Goal: Transaction & Acquisition: Purchase product/service

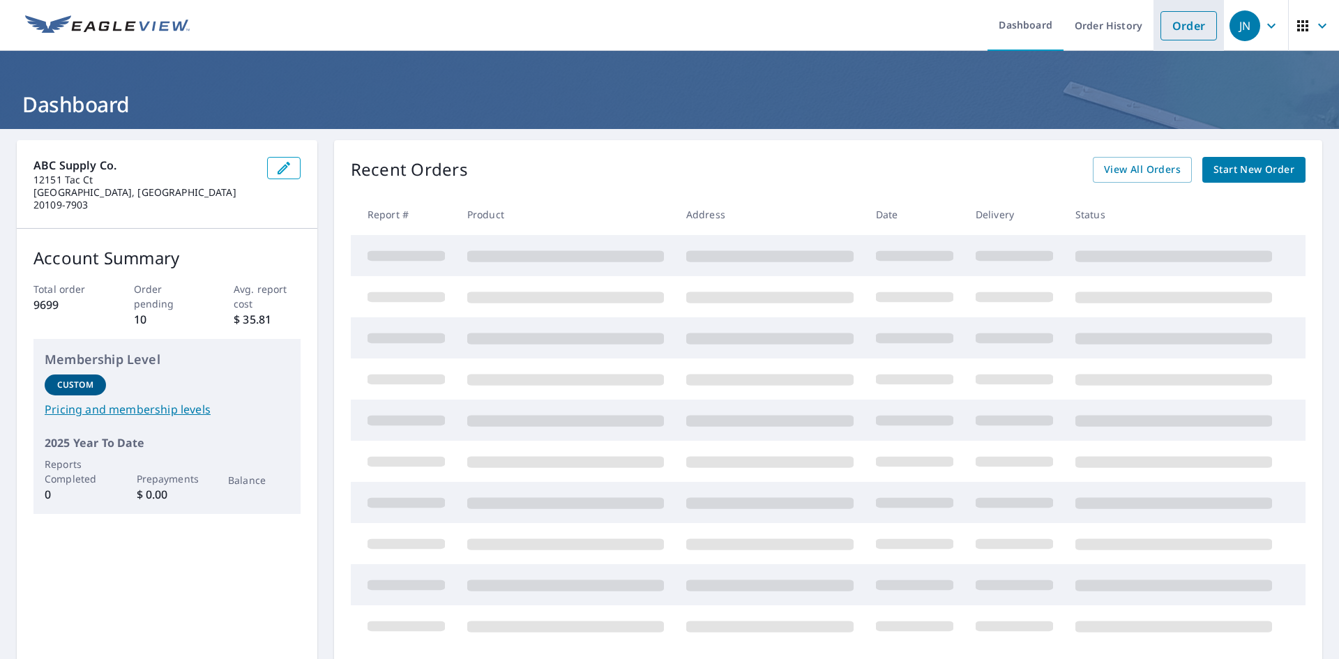
click at [1175, 22] on link "Order" at bounding box center [1188, 25] width 56 height 29
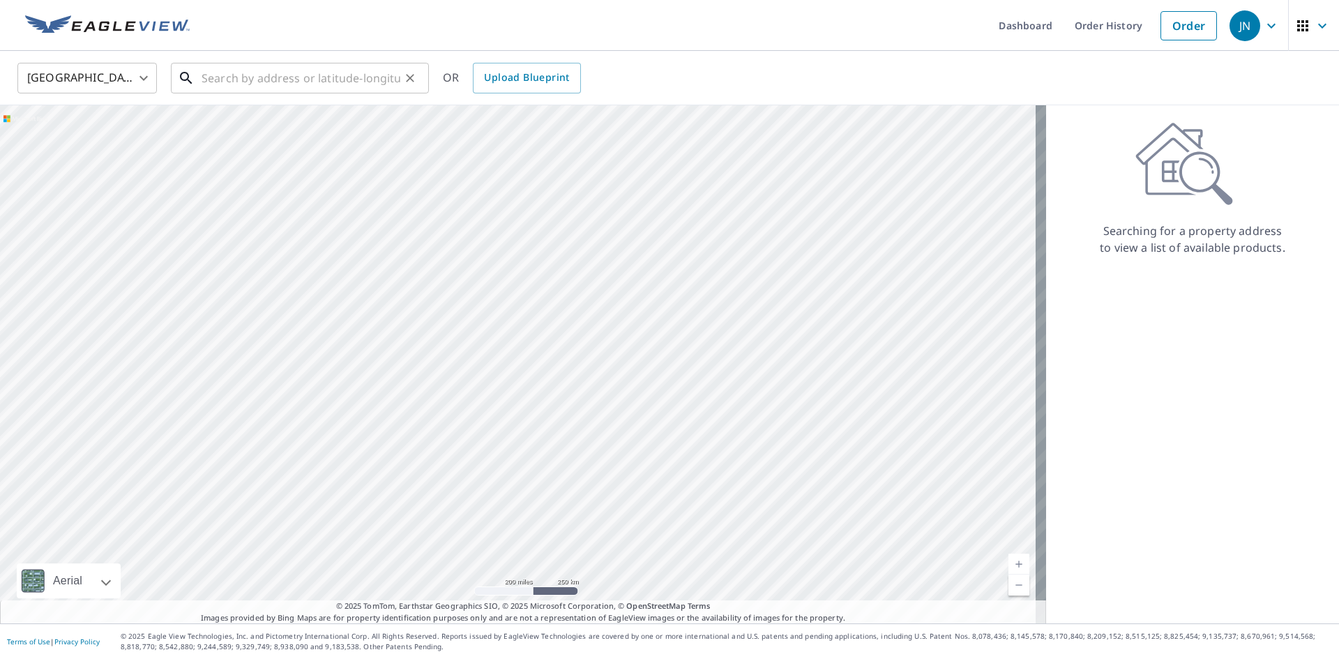
click at [305, 73] on input "text" at bounding box center [300, 78] width 199 height 39
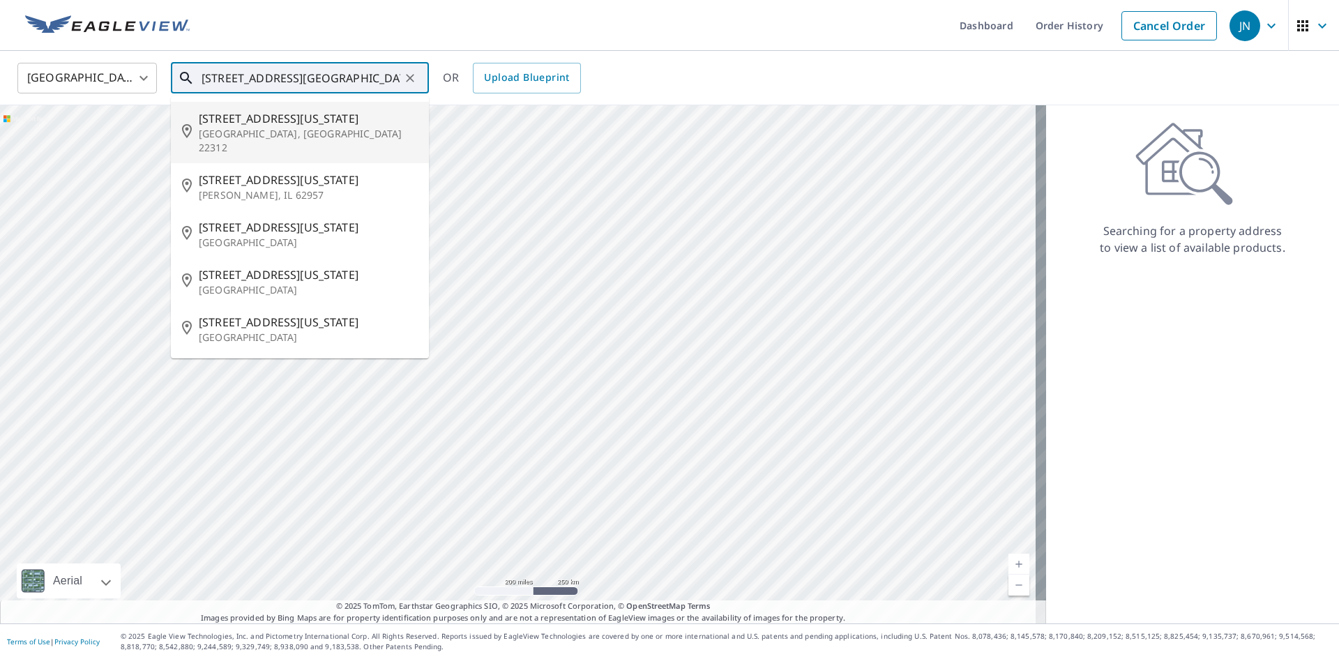
click at [277, 138] on p "[GEOGRAPHIC_DATA], [GEOGRAPHIC_DATA] 22312" at bounding box center [308, 141] width 219 height 28
type input "4853 Virginia St Alexandria, VA 22312"
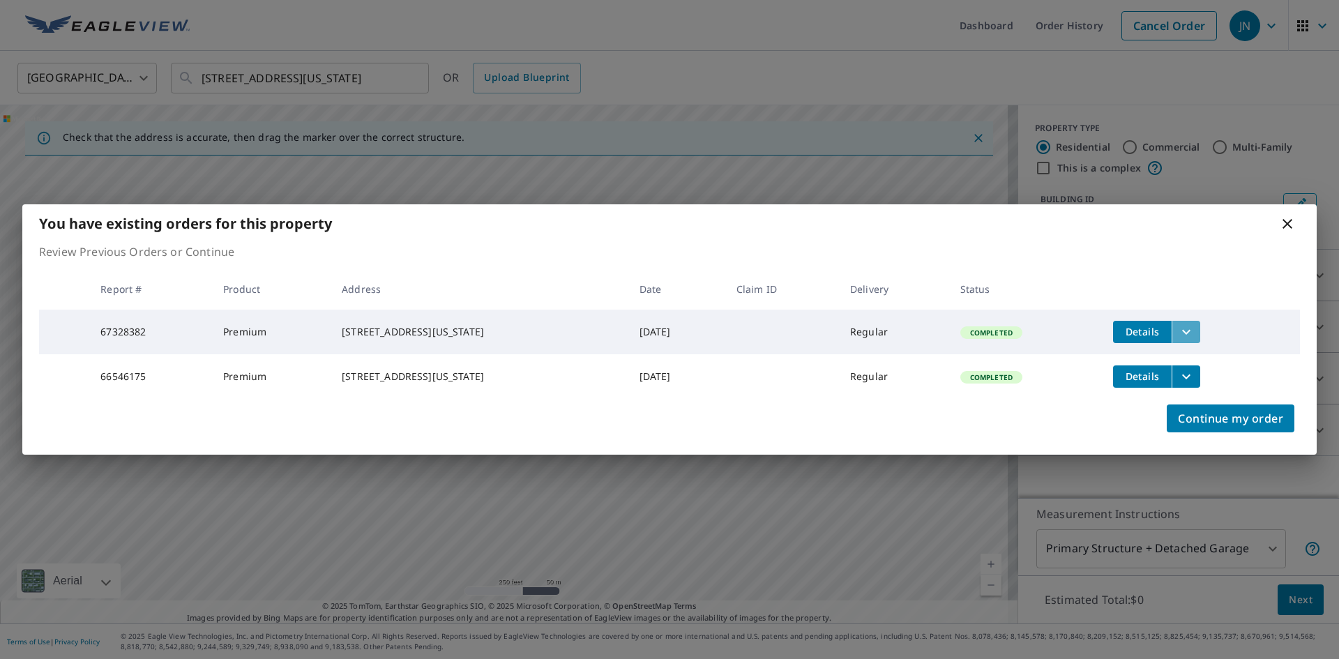
click at [1182, 329] on icon "filesDropdownBtn-67328382" at bounding box center [1186, 331] width 8 height 5
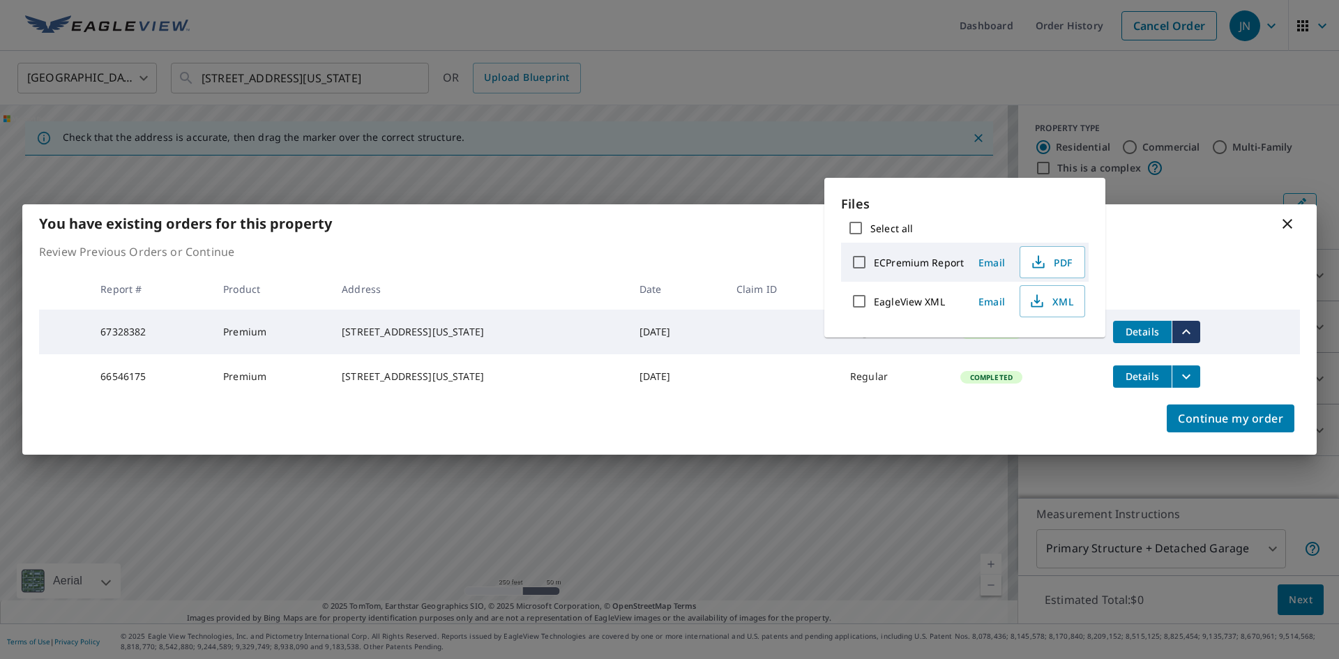
click at [984, 418] on div "Continue my order" at bounding box center [669, 427] width 1294 height 56
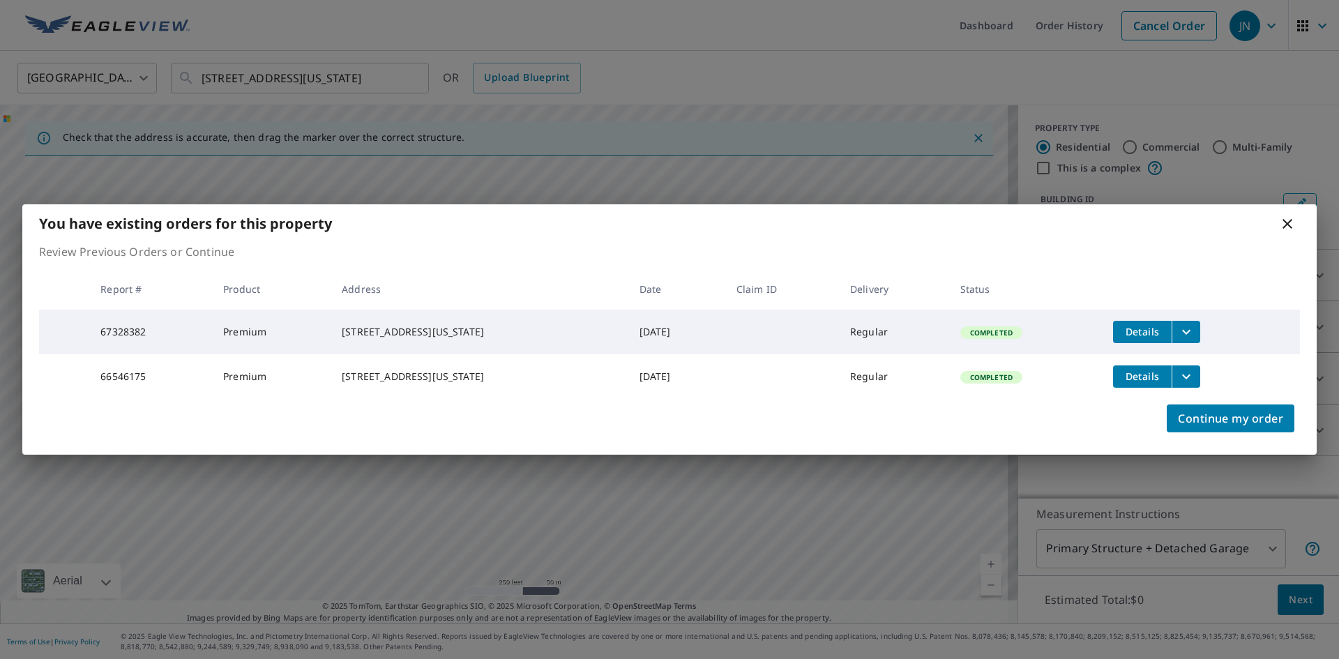
click at [1182, 374] on icon "filesDropdownBtn-66546175" at bounding box center [1185, 376] width 17 height 17
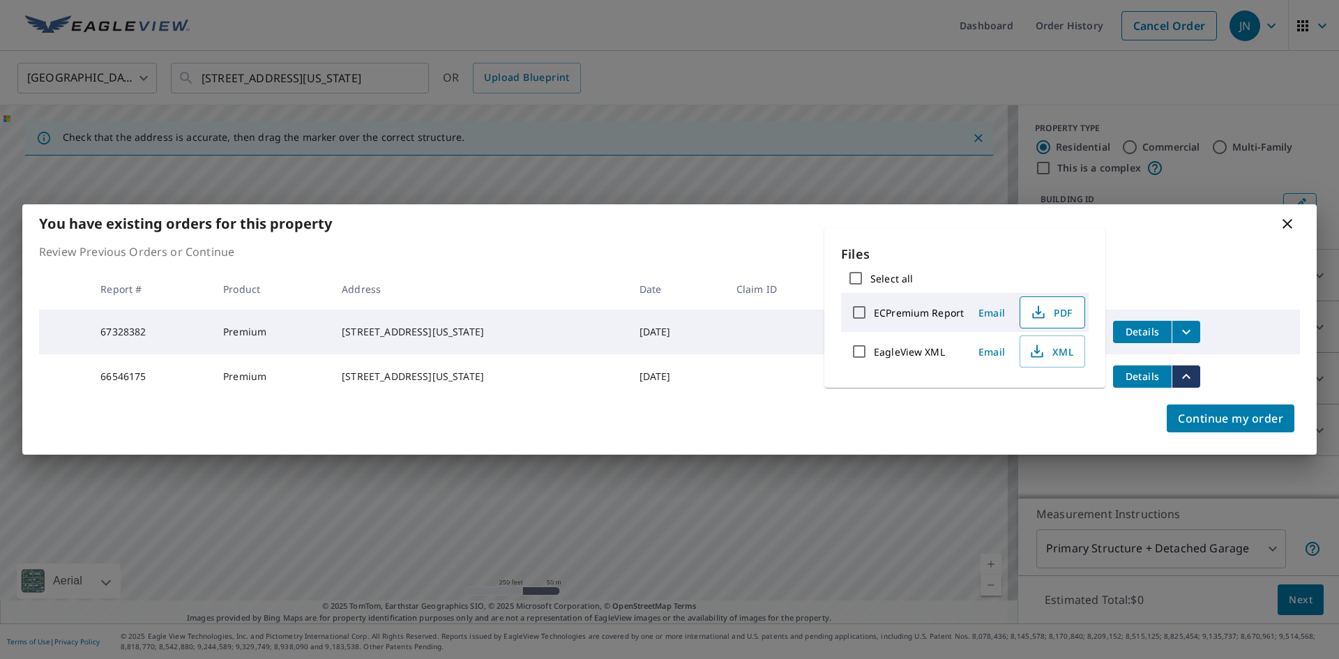
click at [1039, 316] on icon "button" at bounding box center [1038, 312] width 17 height 17
drag, startPoint x: 1286, startPoint y: 217, endPoint x: 1278, endPoint y: 228, distance: 13.9
click at [1281, 224] on icon at bounding box center [1287, 223] width 17 height 17
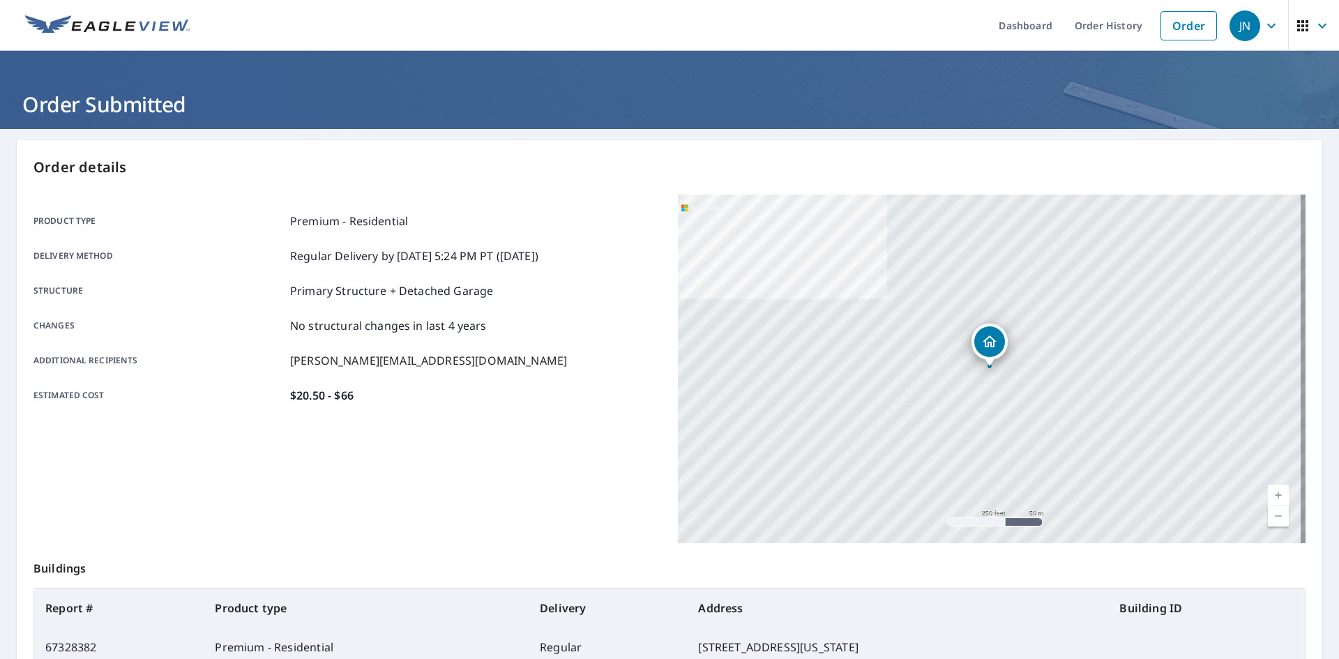
scroll to position [125, 0]
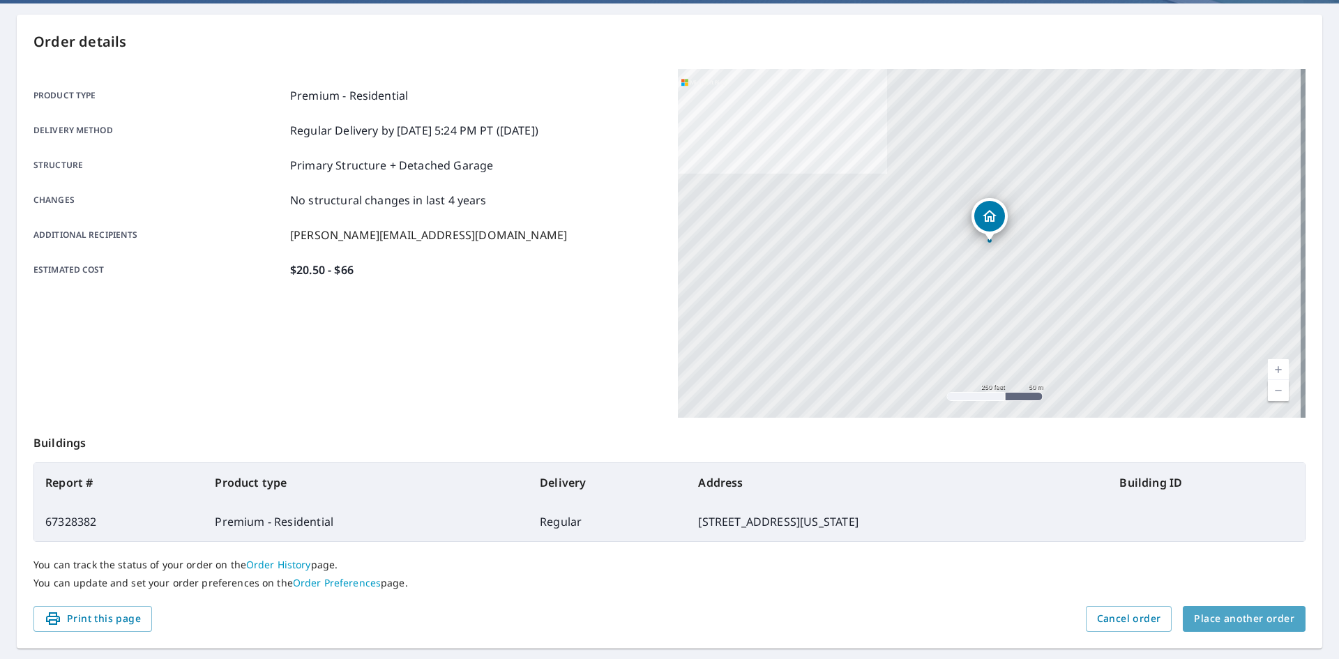
click at [1258, 618] on span "Place another order" at bounding box center [1244, 618] width 100 height 17
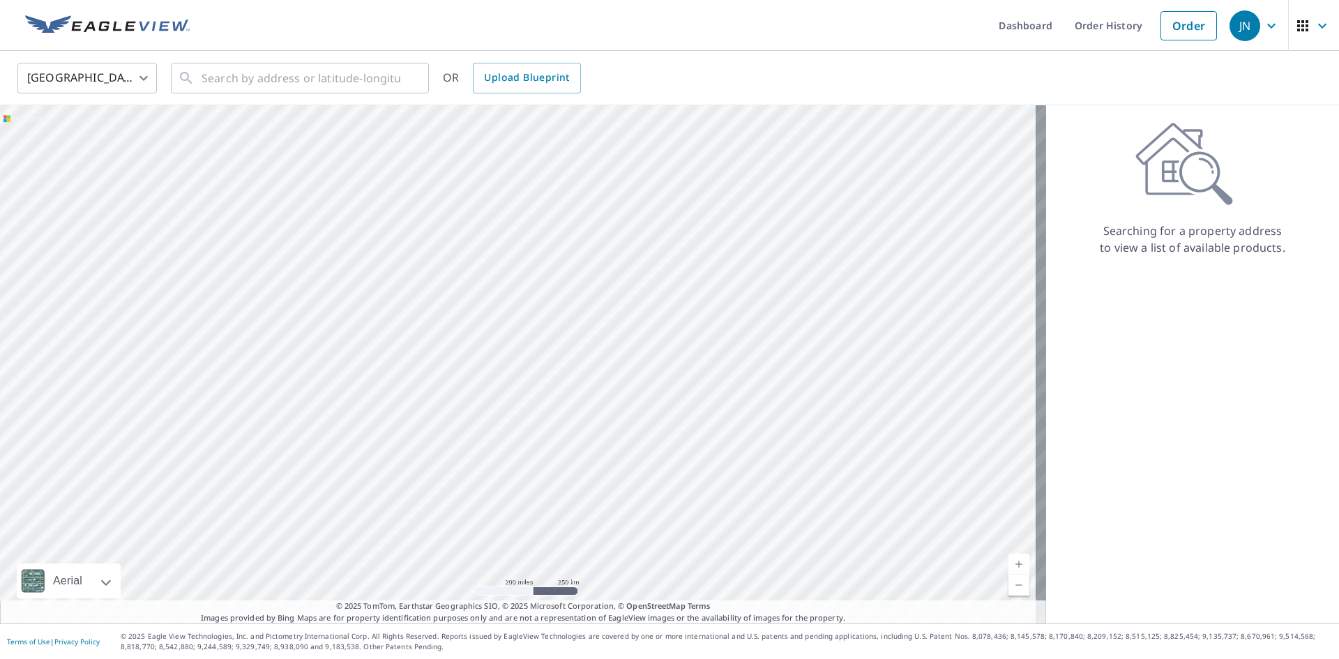
click at [714, 51] on div "Dashboard Order History Order JN United States [GEOGRAPHIC_DATA] ​ ​ OR Upload …" at bounding box center [669, 329] width 1339 height 659
